Goal: Information Seeking & Learning: Learn about a topic

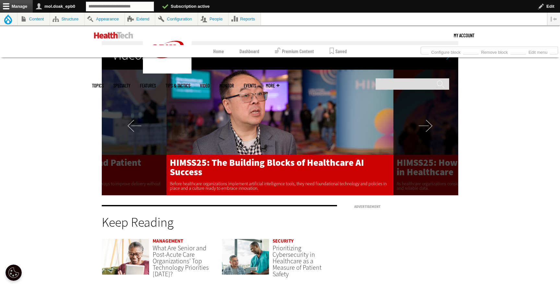
scroll to position [1242, 0]
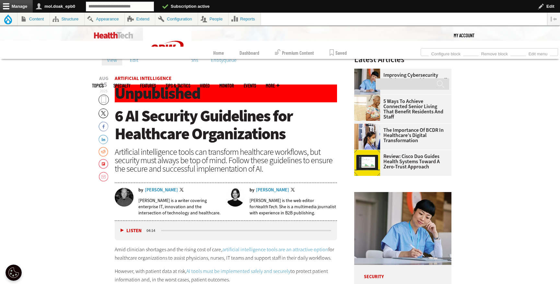
scroll to position [199, 0]
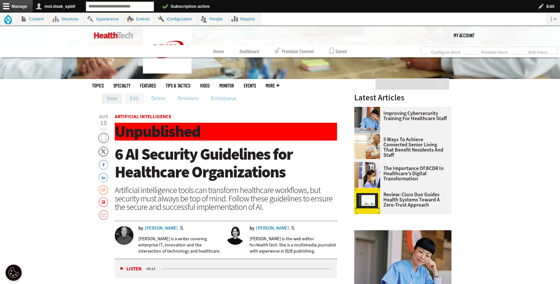
click at [134, 101] on link "Edit" at bounding box center [134, 99] width 19 height 10
